Goal: Navigation & Orientation: Go to known website

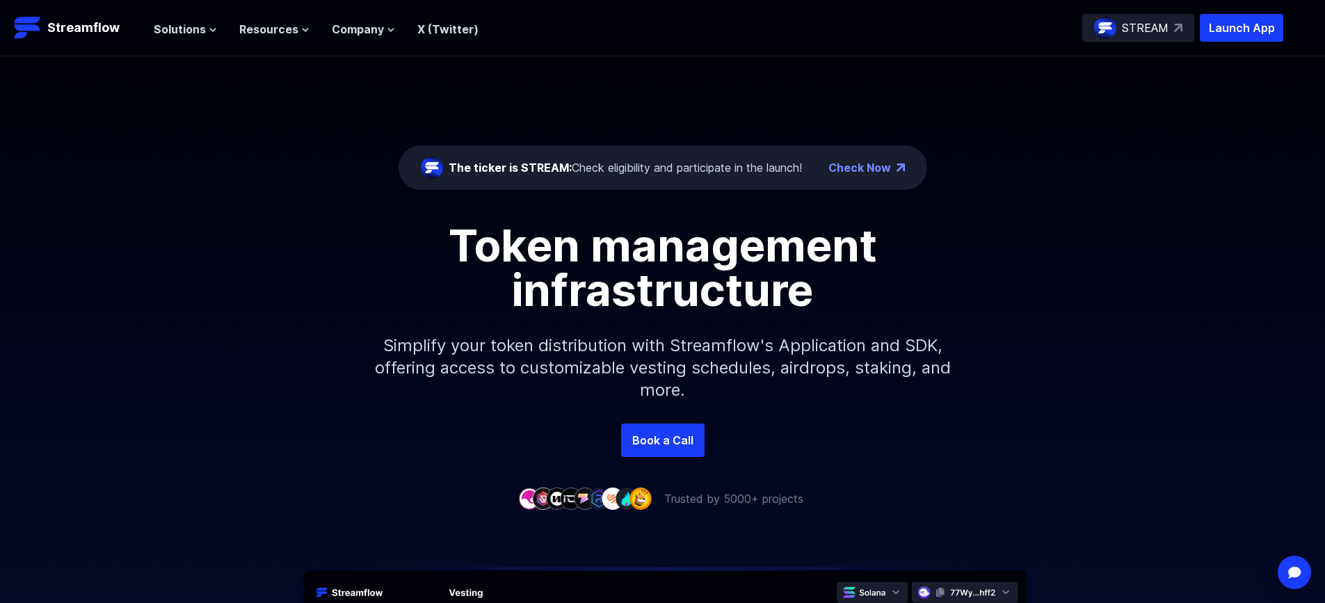
click at [1142, 26] on p "STREAM" at bounding box center [1145, 27] width 47 height 17
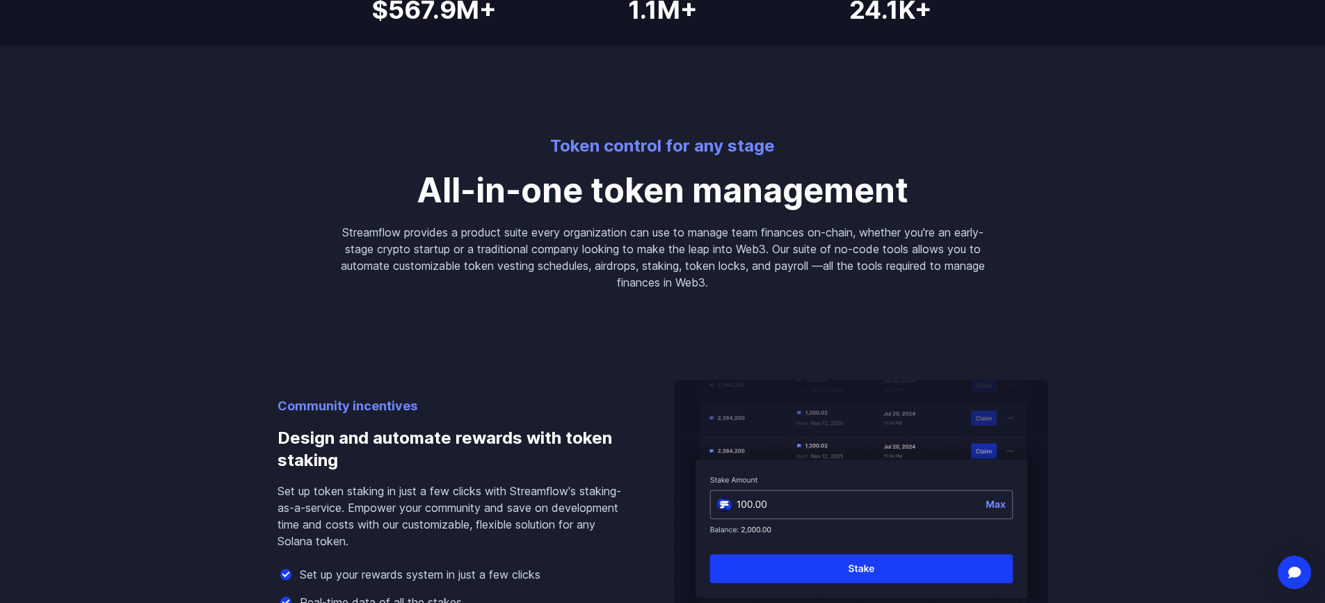
scroll to position [1252, 0]
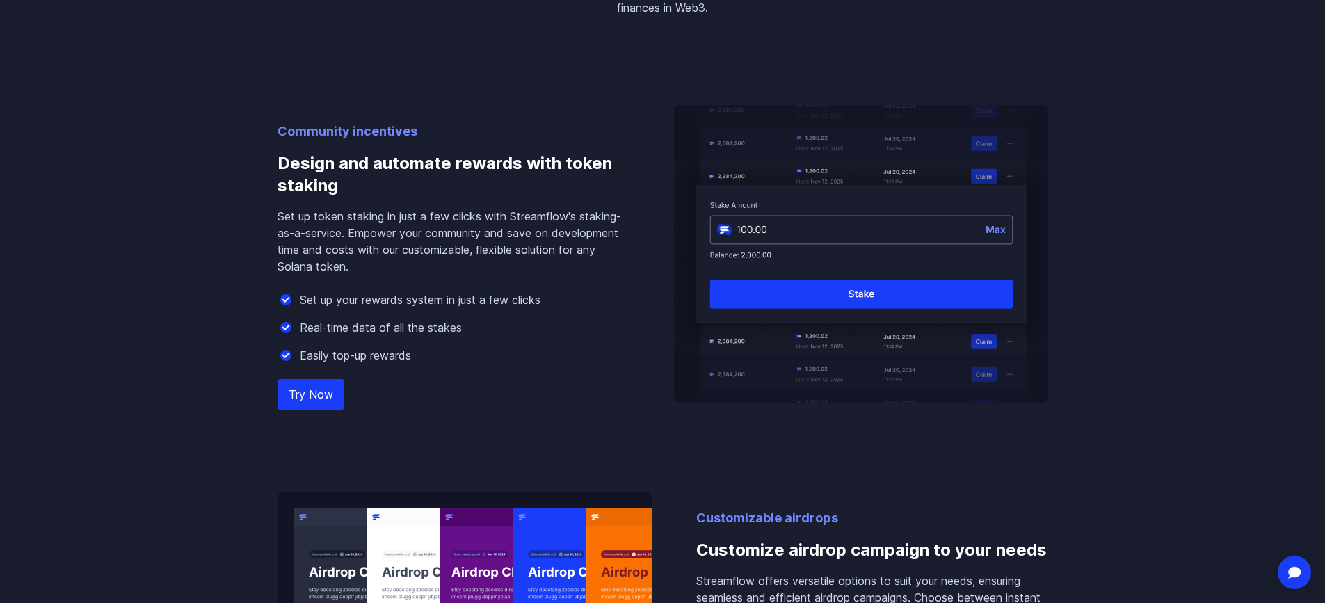
click at [917, 298] on img at bounding box center [861, 254] width 374 height 298
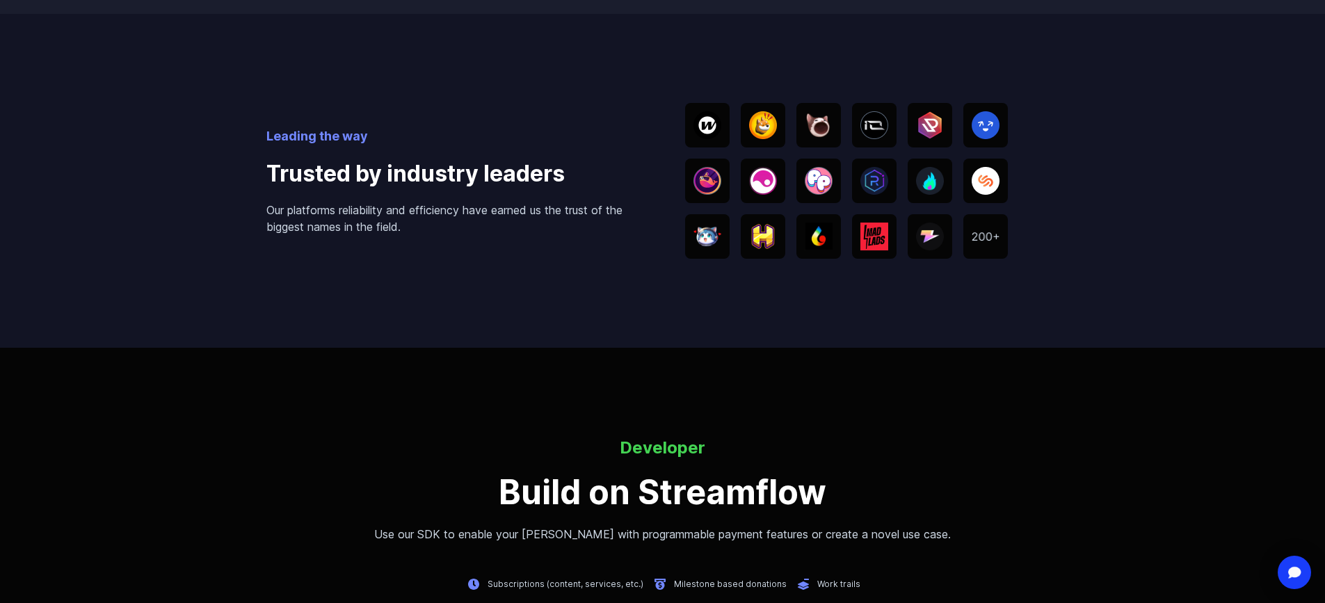
scroll to position [2920, 0]
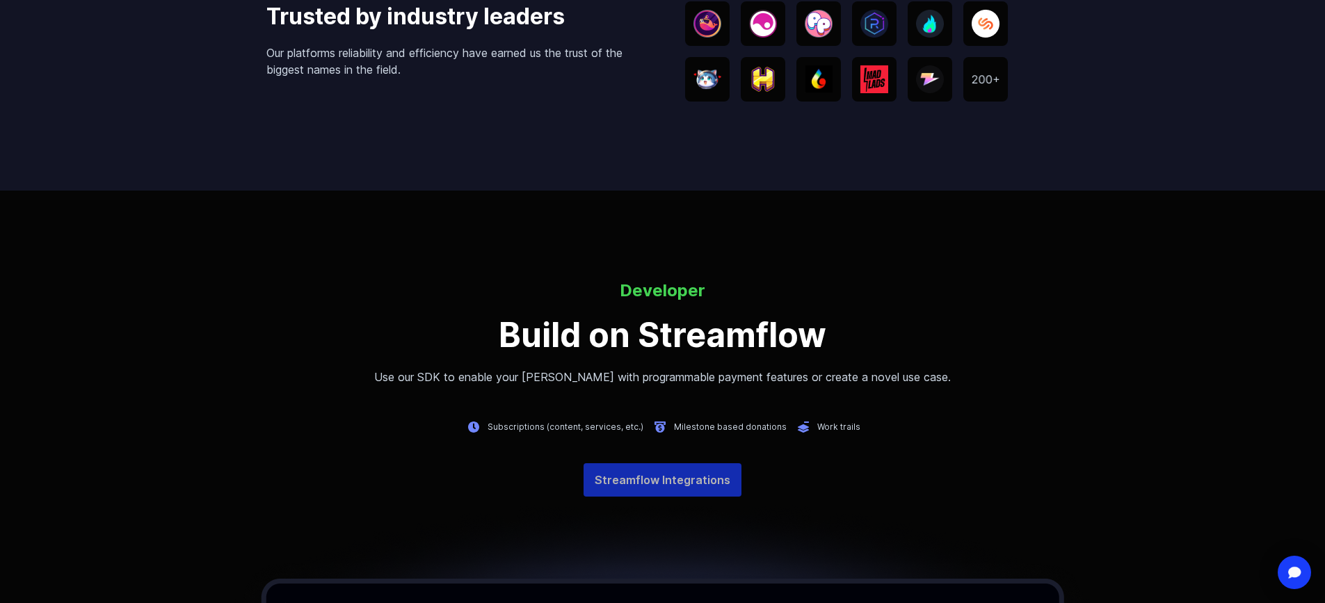
click at [695, 488] on link "Streamflow Integrations" at bounding box center [662, 479] width 158 height 33
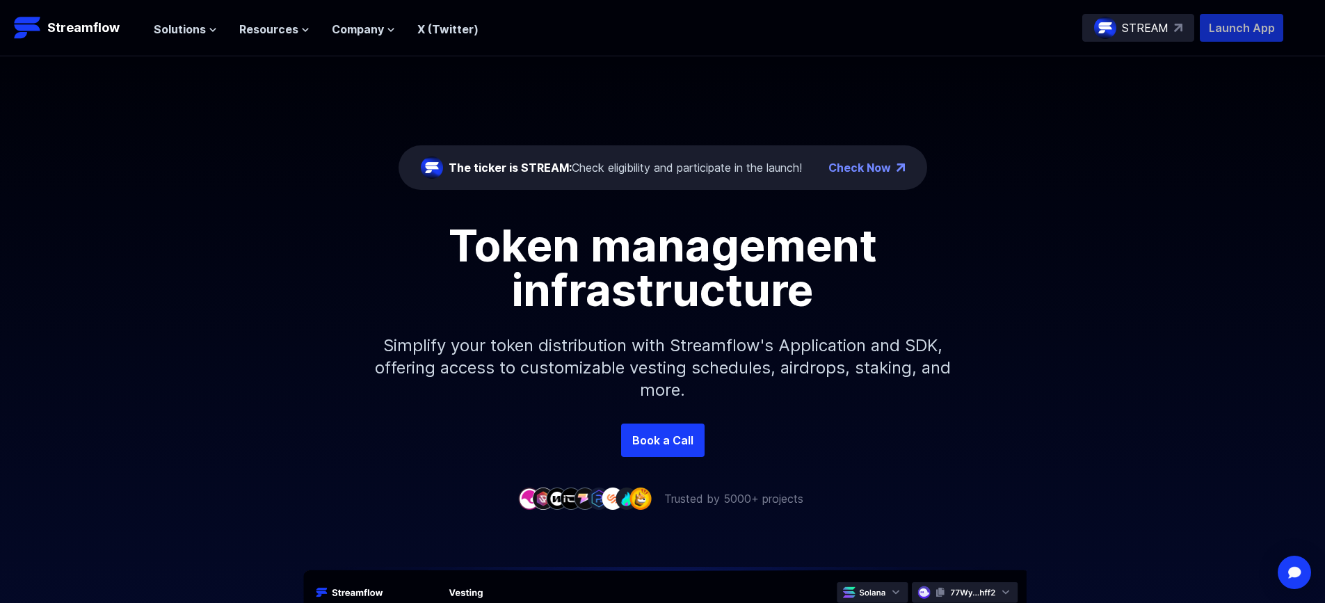
click at [1244, 27] on p "Launch App" at bounding box center [1240, 28] width 83 height 28
